Goal: Transaction & Acquisition: Purchase product/service

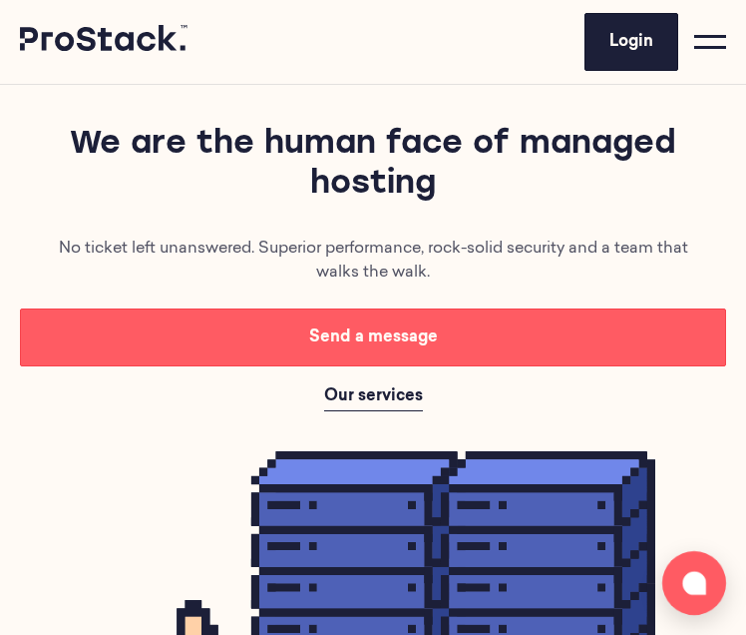
click at [712, 41] on div at bounding box center [710, 42] width 32 height 32
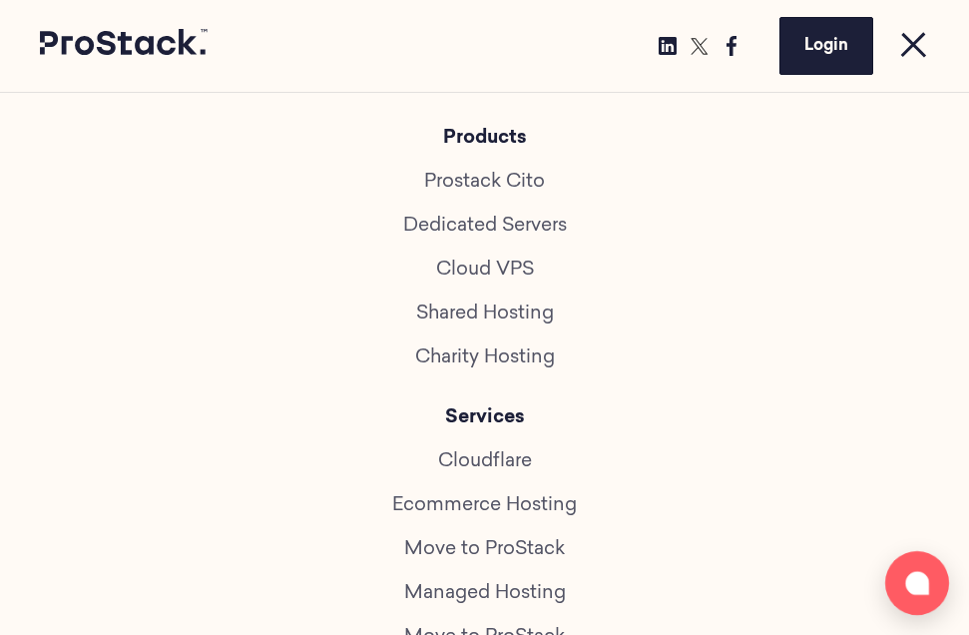
click at [745, 42] on span at bounding box center [913, 44] width 25 height 25
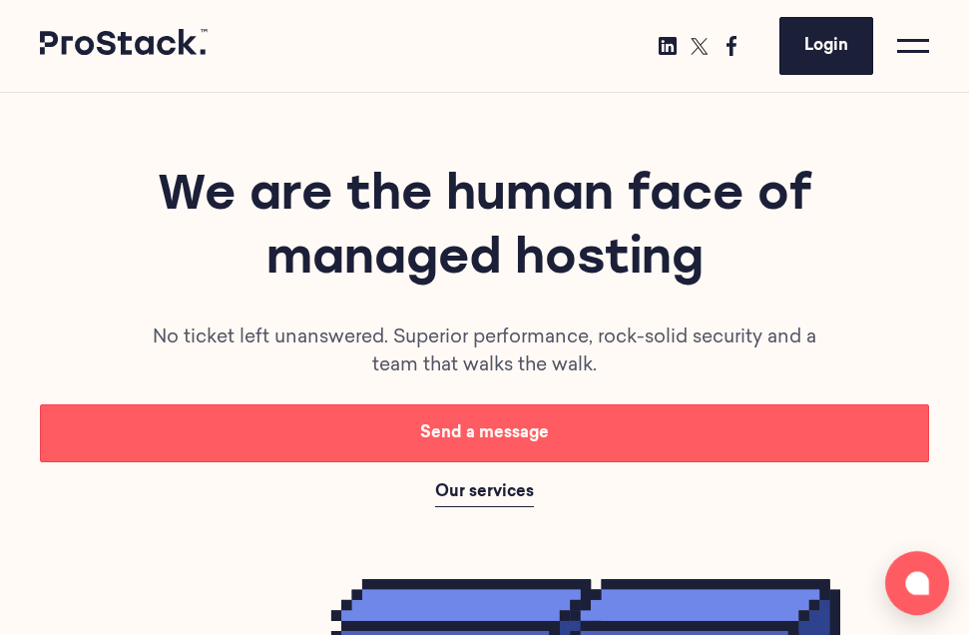
click at [745, 38] on div at bounding box center [913, 46] width 32 height 32
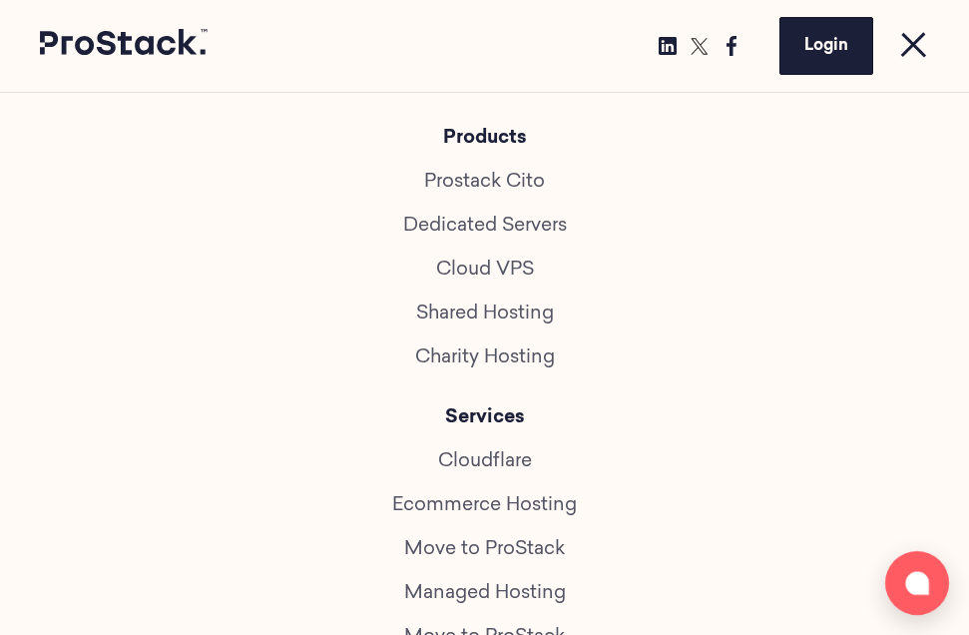
click at [496, 189] on link "Prostack Cito" at bounding box center [484, 182] width 121 height 19
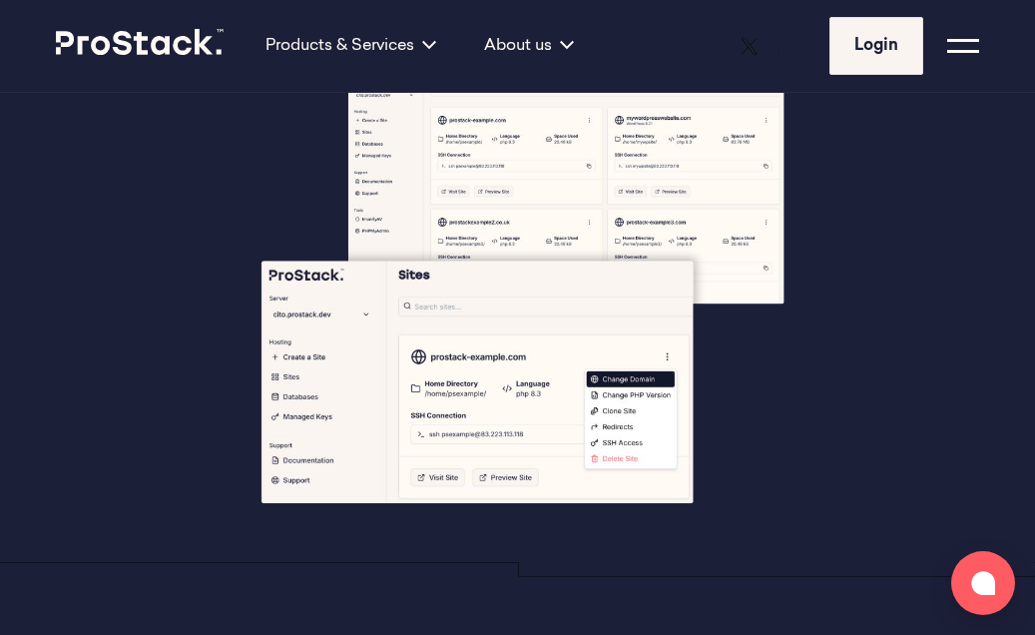
scroll to position [425, 0]
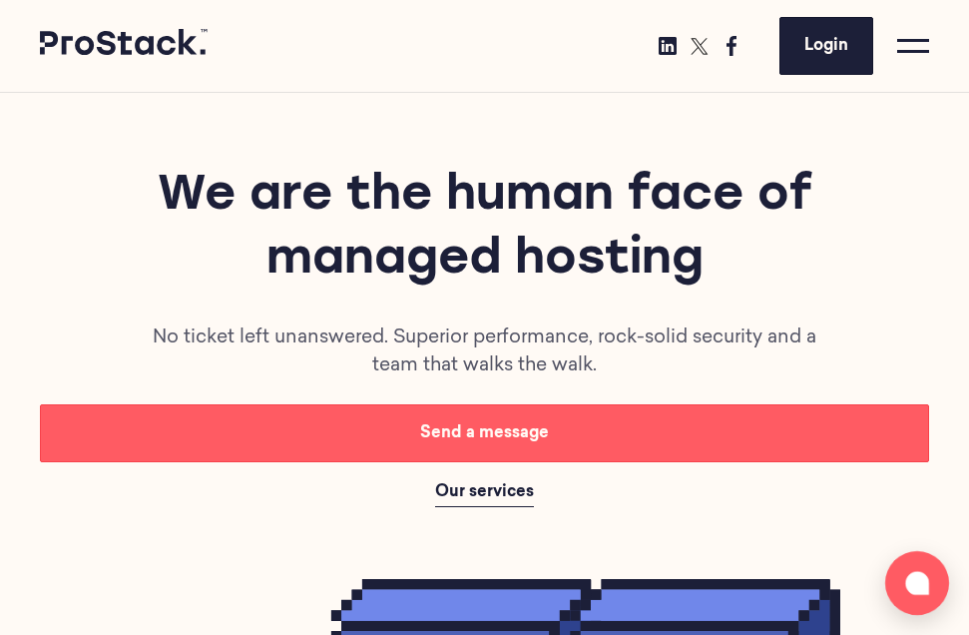
click at [802, 39] on link "Login" at bounding box center [826, 46] width 94 height 58
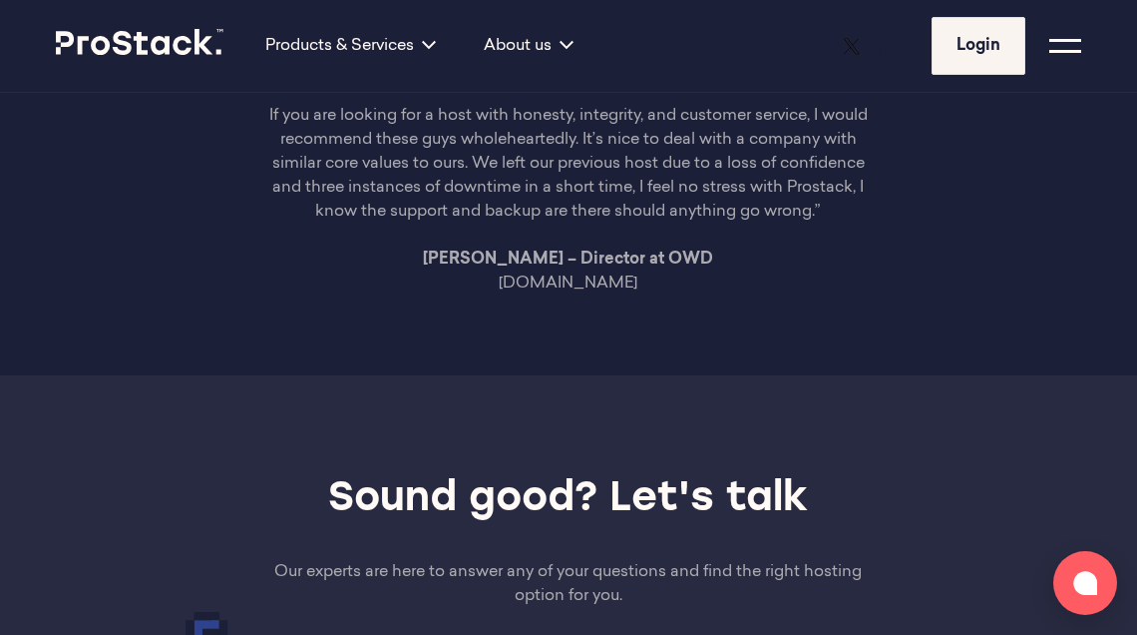
scroll to position [5840, 0]
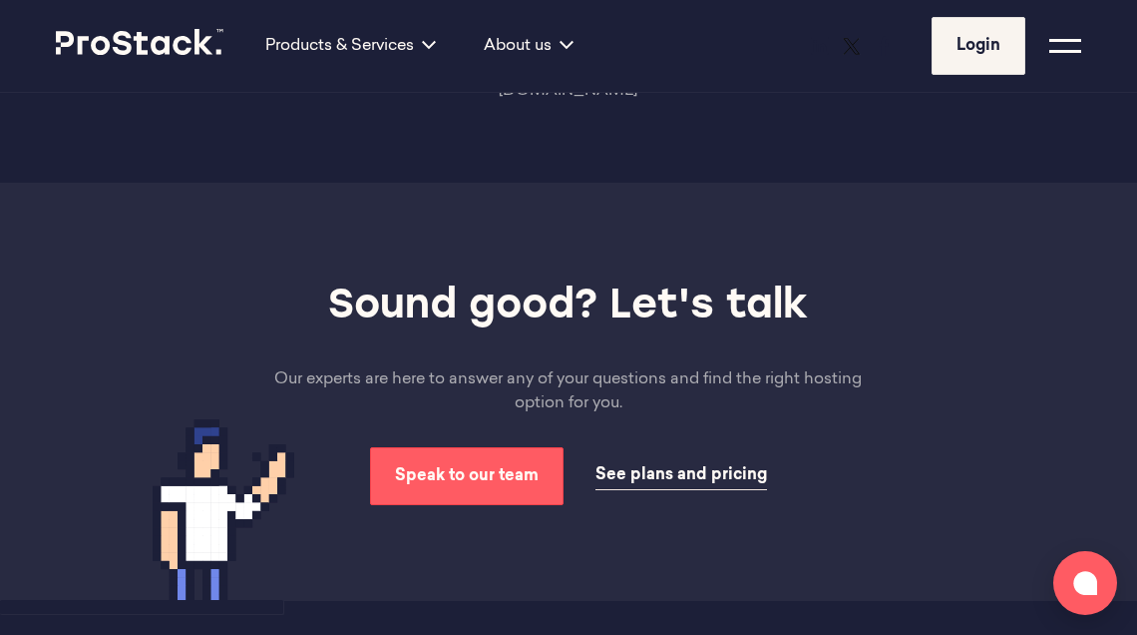
click at [658, 467] on span "See plans and pricing" at bounding box center [682, 475] width 172 height 16
